Goal: Find specific page/section: Find specific page/section

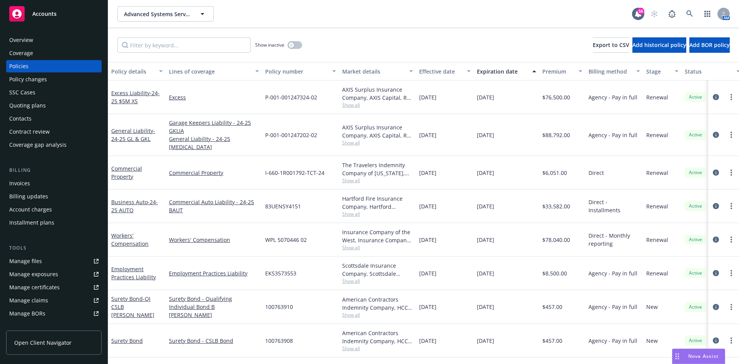
click at [162, 10] on span "Advanced Systems Services, Inc." at bounding box center [157, 14] width 67 height 8
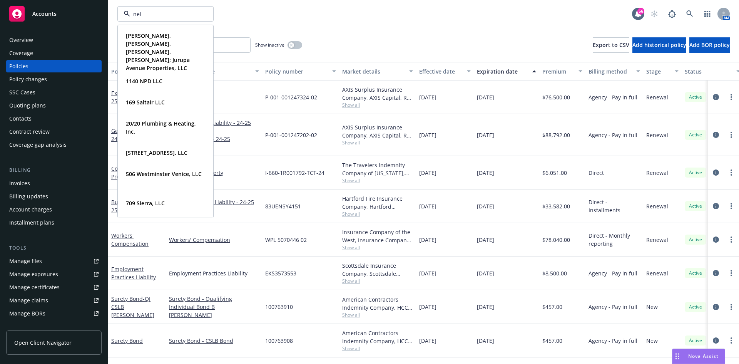
type input "[PERSON_NAME]"
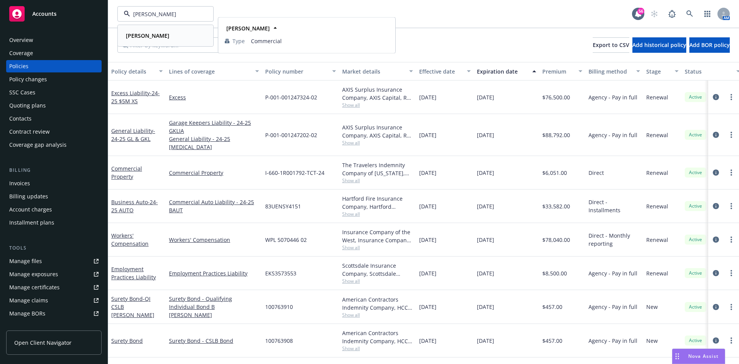
click at [137, 38] on strong "[PERSON_NAME]" at bounding box center [147, 35] width 43 height 7
